Goal: Navigation & Orientation: Find specific page/section

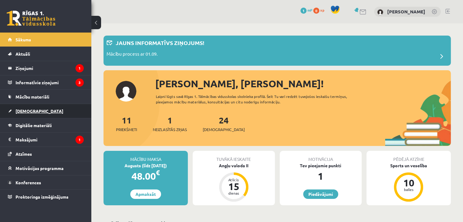
click at [43, 106] on link "[DEMOGRAPHIC_DATA]" at bounding box center [46, 111] width 76 height 14
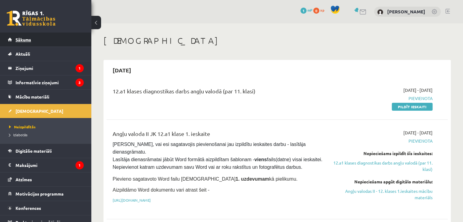
click at [33, 43] on link "Sākums" at bounding box center [46, 40] width 76 height 14
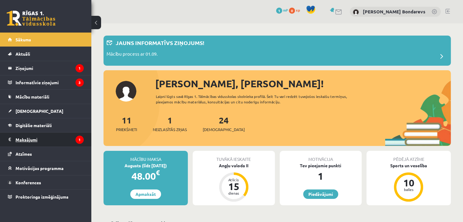
click at [61, 135] on legend "Maksājumi 1" at bounding box center [50, 140] width 68 height 14
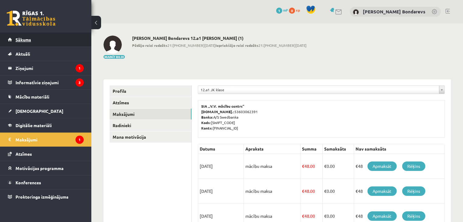
click at [24, 39] on span "Sākums" at bounding box center [24, 39] width 16 height 5
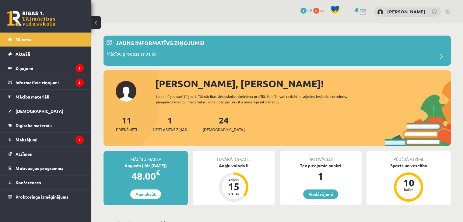
click at [224, 155] on div "Tuvākā ieskaite" at bounding box center [234, 157] width 82 height 12
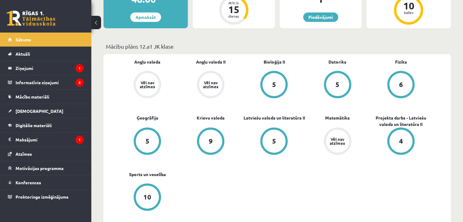
scroll to position [204, 0]
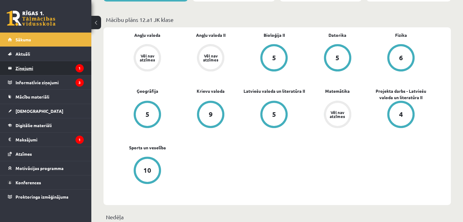
click at [21, 70] on legend "Ziņojumi 1" at bounding box center [50, 68] width 68 height 14
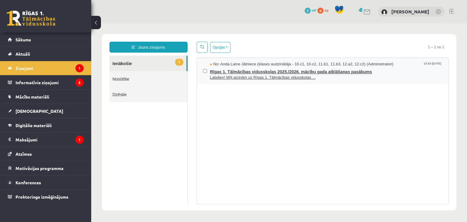
click at [275, 75] on span "Labdien! Mīļi aicinām uz Rīgas 1. Tālmācības vidusskolas ..." at bounding box center [326, 78] width 233 height 6
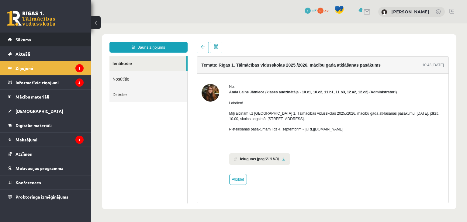
click at [54, 42] on link "Sākums" at bounding box center [46, 40] width 76 height 14
